Goal: Task Accomplishment & Management: Manage account settings

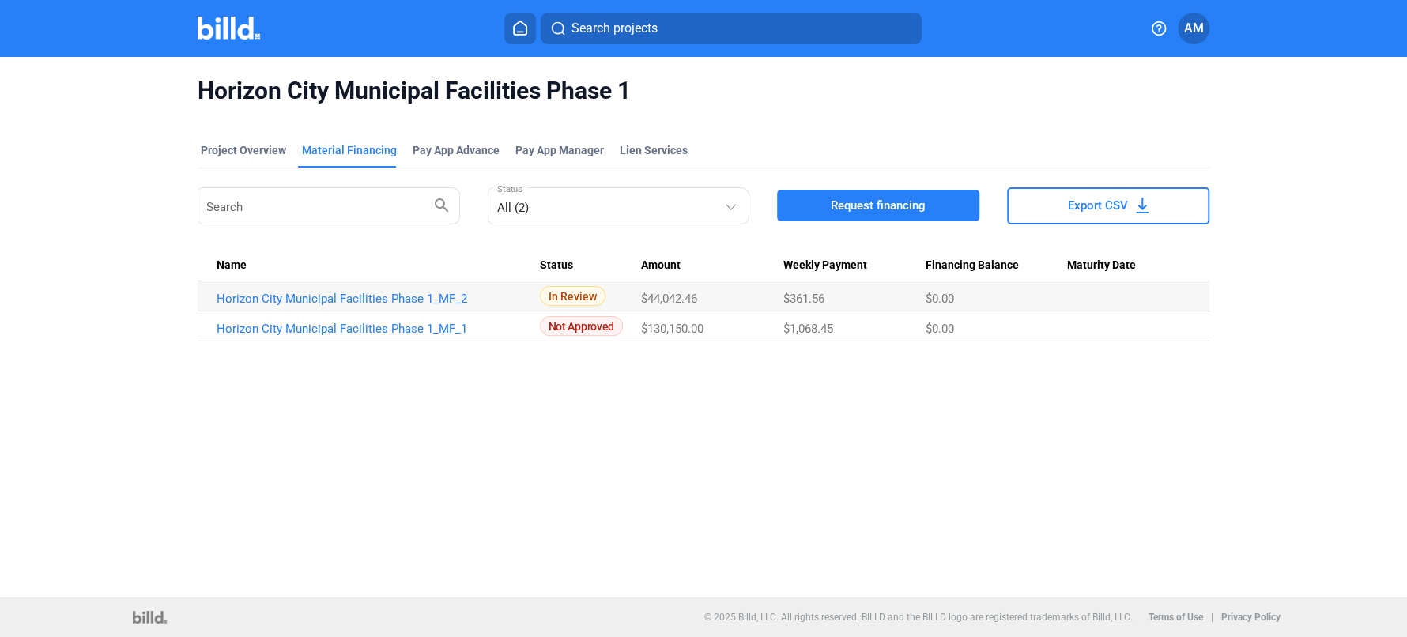
click at [691, 306] on td "$44,042.46" at bounding box center [712, 296] width 142 height 30
click at [340, 152] on div "Material Financing" at bounding box center [349, 150] width 95 height 16
click at [903, 213] on button "Request financing" at bounding box center [878, 206] width 202 height 32
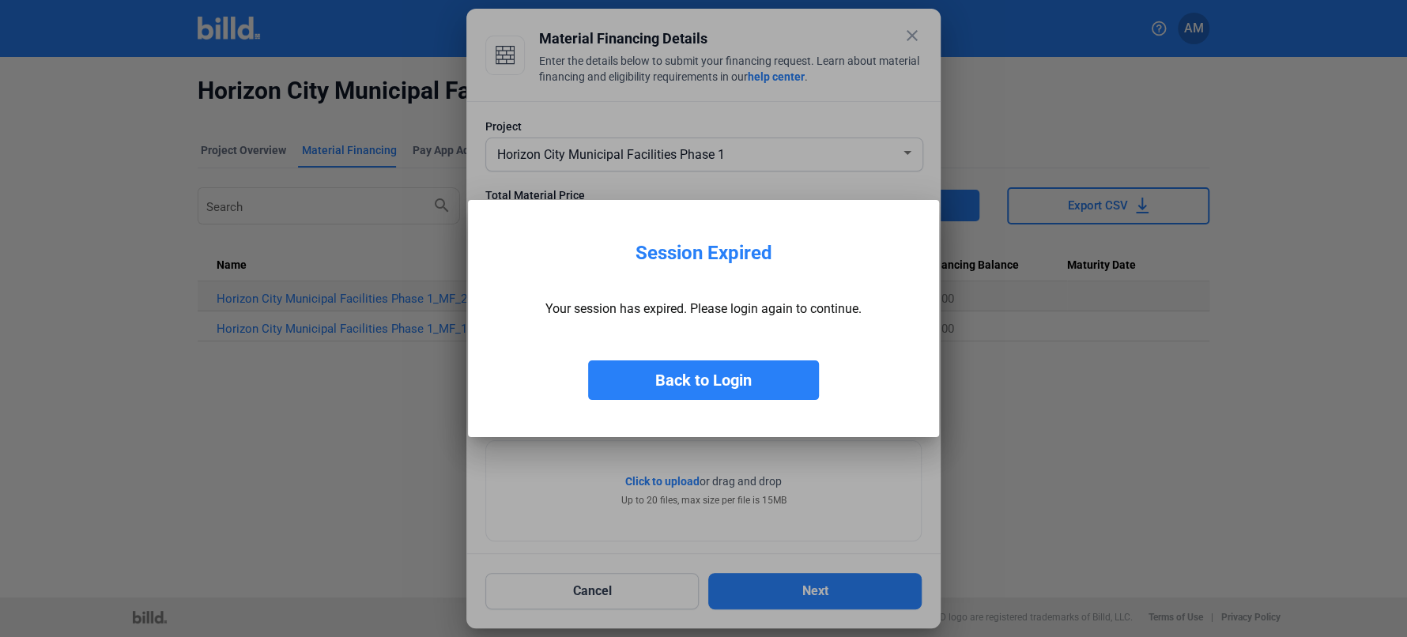
click at [727, 371] on button "Back to Login" at bounding box center [703, 380] width 231 height 40
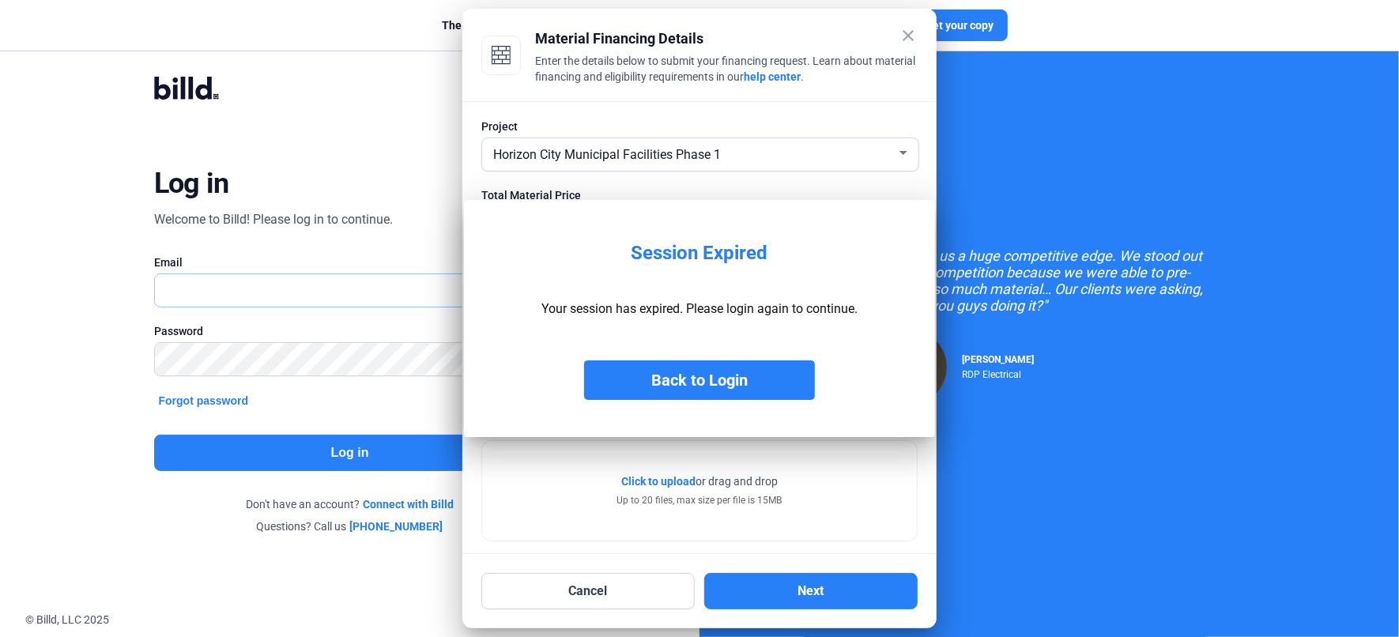
type input "[EMAIL_ADDRESS][DOMAIN_NAME]"
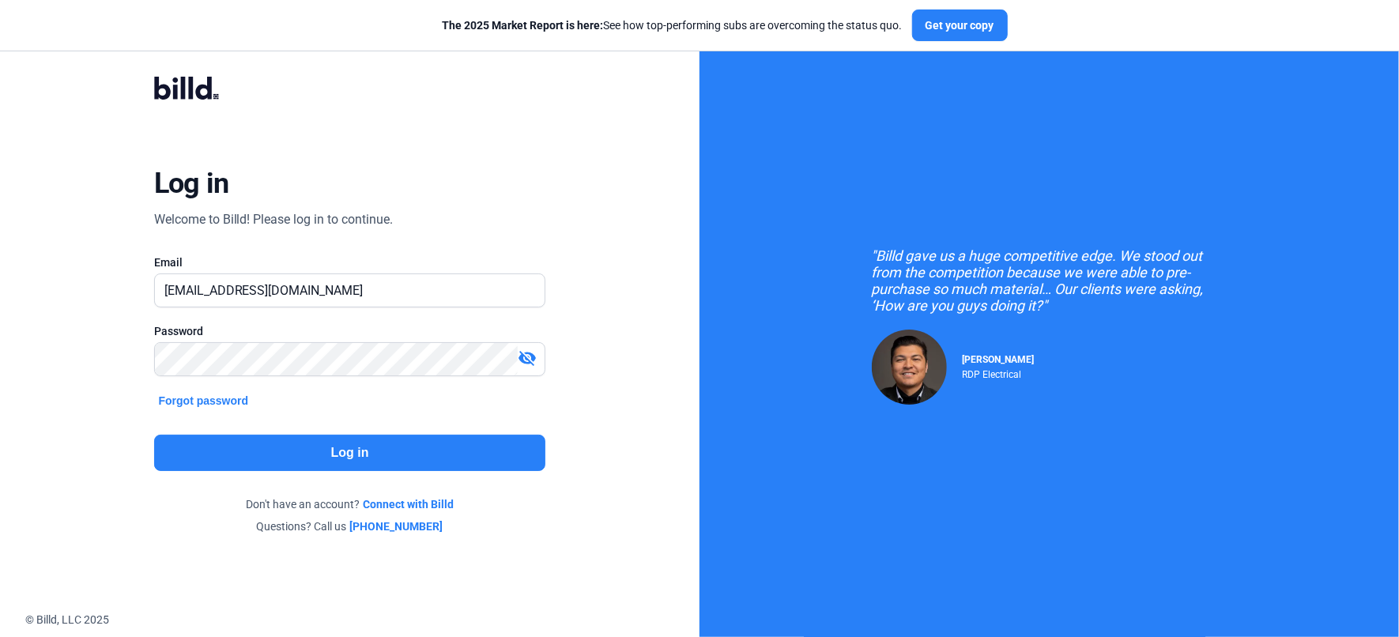
click at [282, 451] on button "Log in" at bounding box center [350, 453] width 392 height 36
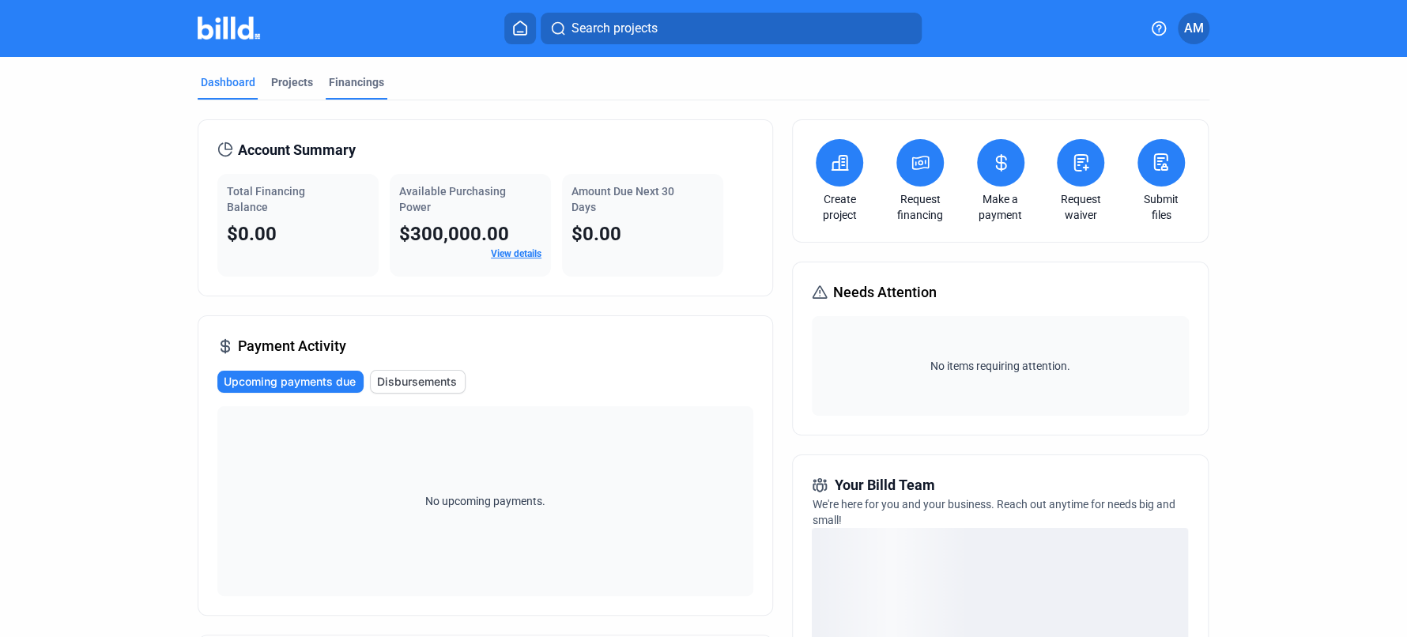
click at [334, 75] on div "Financings" at bounding box center [356, 82] width 55 height 16
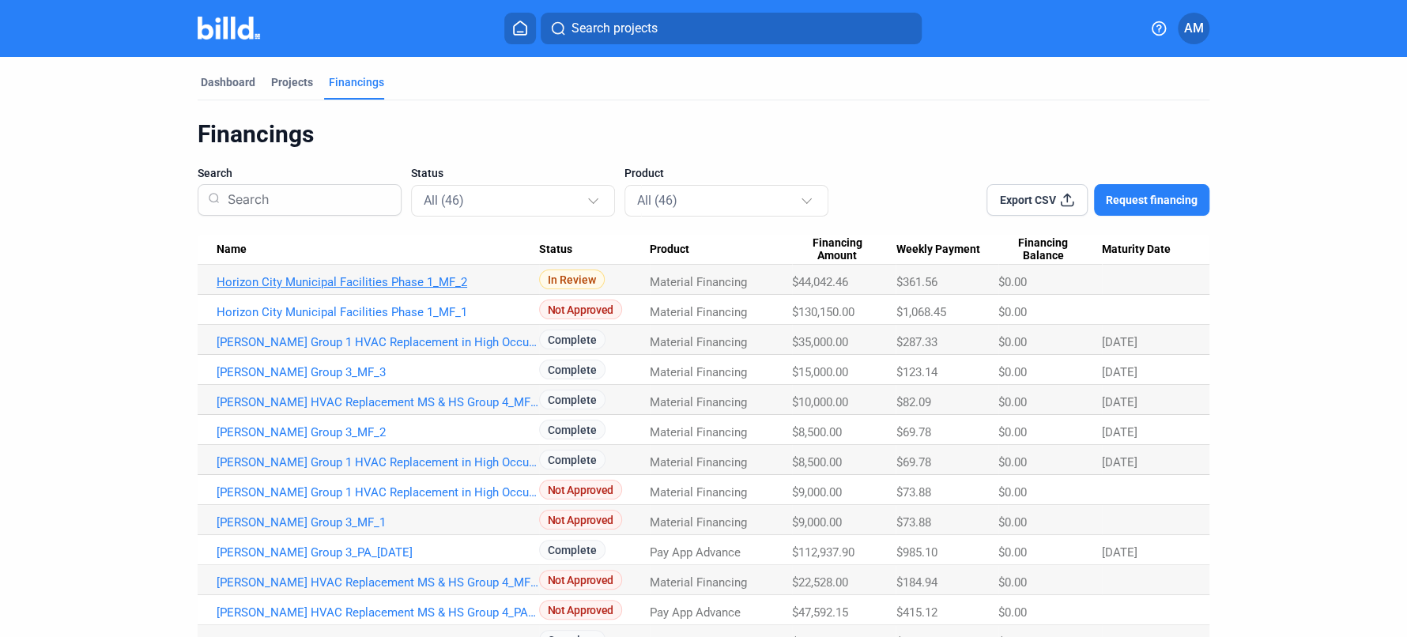
click at [317, 280] on link "Horizon City Municipal Facilities Phase 1_MF_2" at bounding box center [378, 282] width 323 height 14
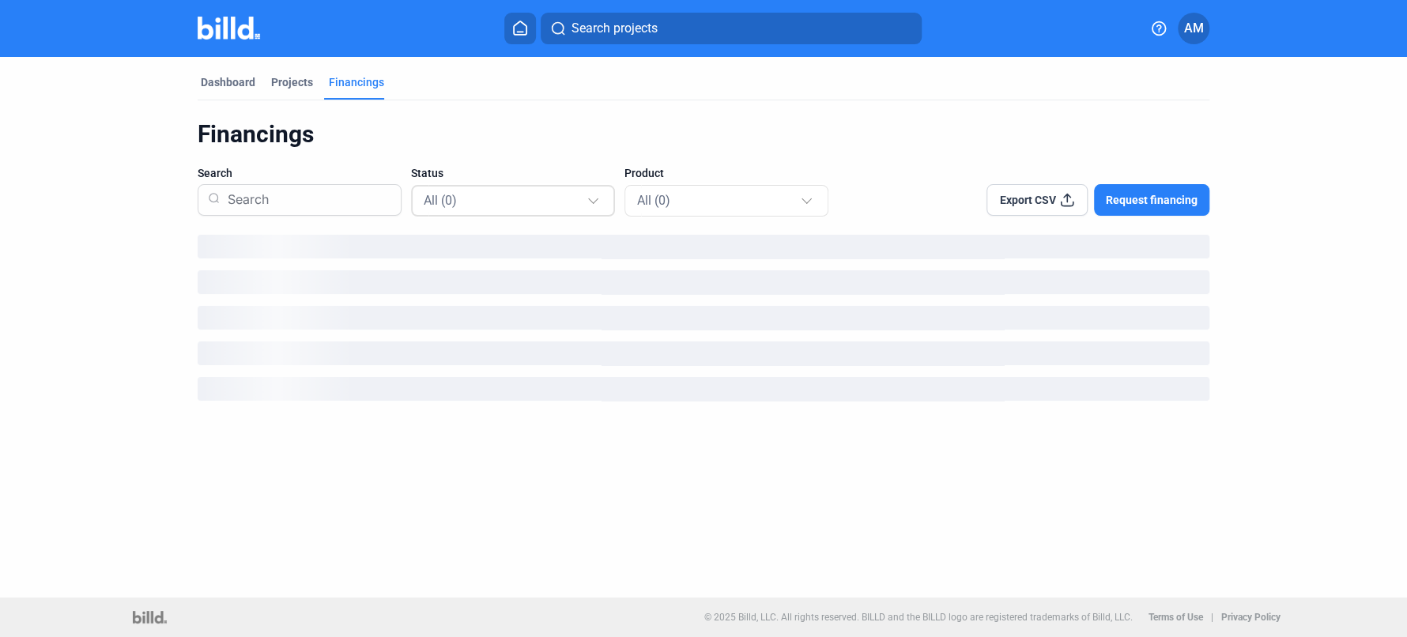
click at [578, 204] on div "All (0)" at bounding box center [505, 200] width 163 height 21
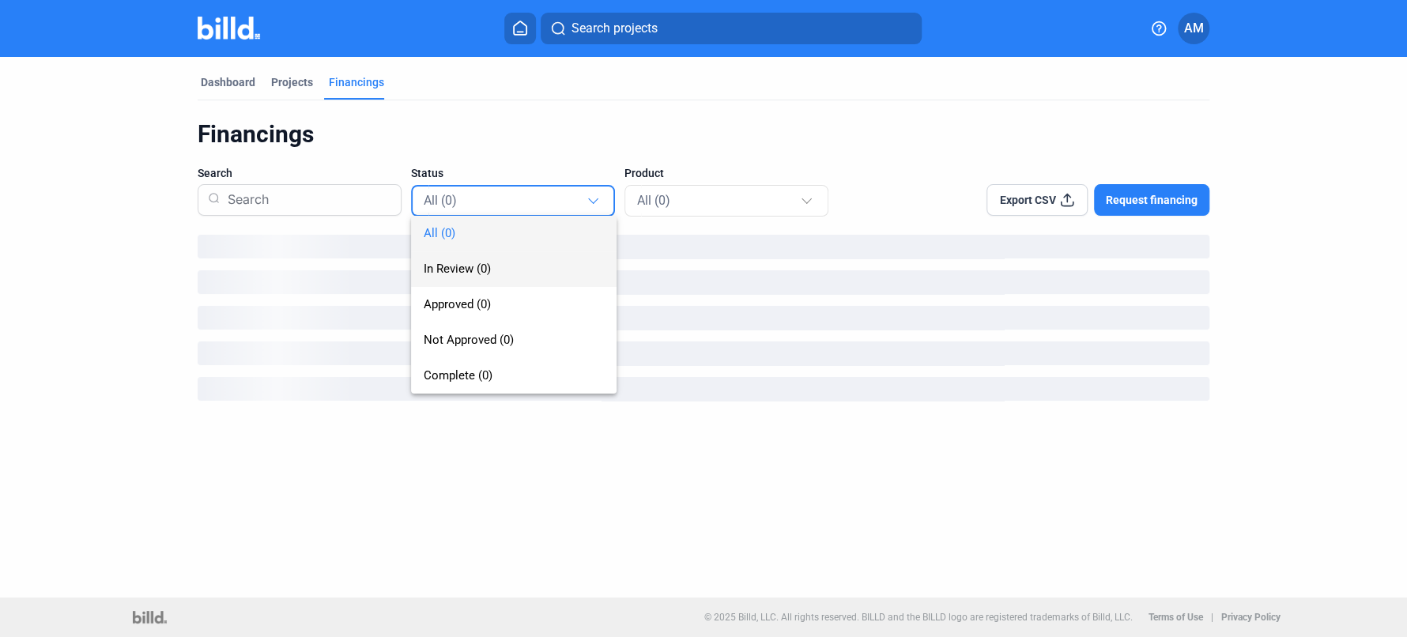
click at [464, 278] on span "In Review (0)" at bounding box center [514, 269] width 180 height 36
